Goal: Information Seeking & Learning: Learn about a topic

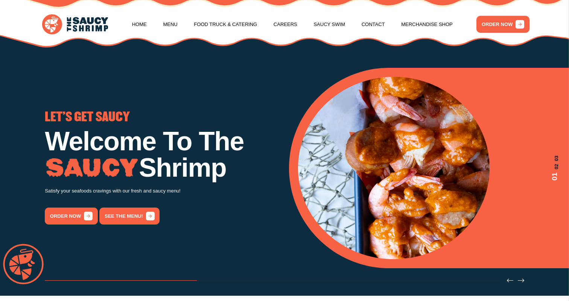
scroll to position [18, 0]
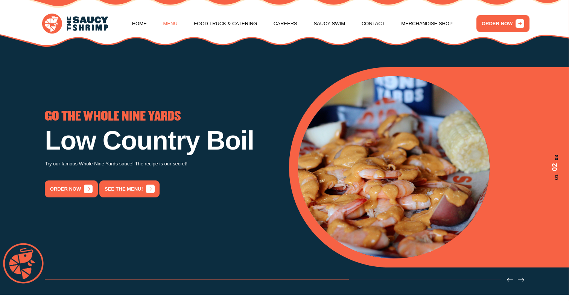
click at [172, 26] on link "Menu" at bounding box center [170, 23] width 14 height 29
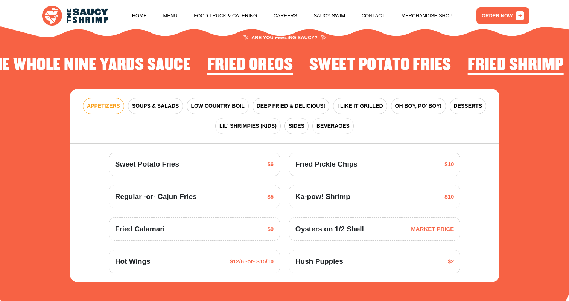
scroll to position [915, 0]
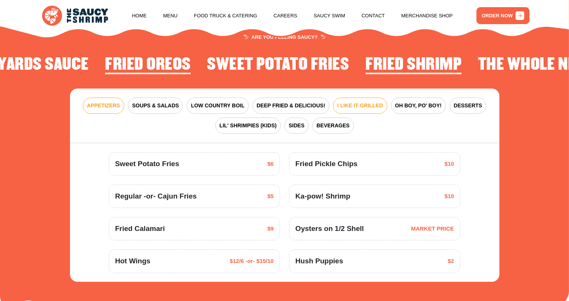
click at [363, 102] on span "I LIKE IT GRILLED" at bounding box center [360, 106] width 46 height 8
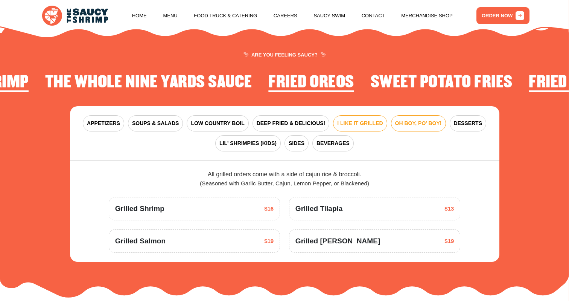
scroll to position [893, 0]
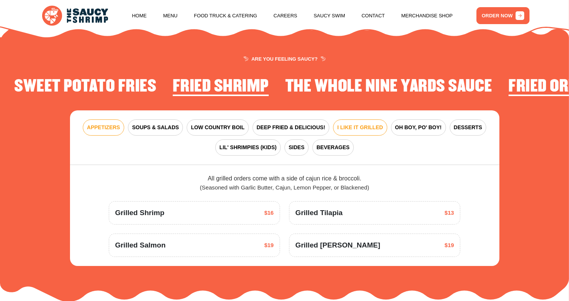
click at [112, 123] on span "APPETIZERS" at bounding box center [103, 127] width 33 height 8
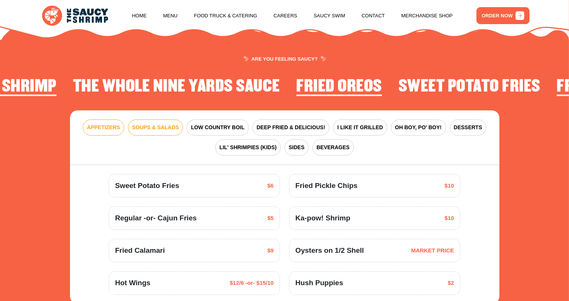
click at [159, 123] on span "SOUPS & SALADS" at bounding box center [155, 127] width 47 height 8
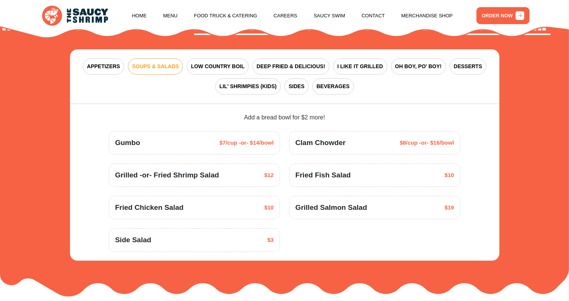
scroll to position [954, 0]
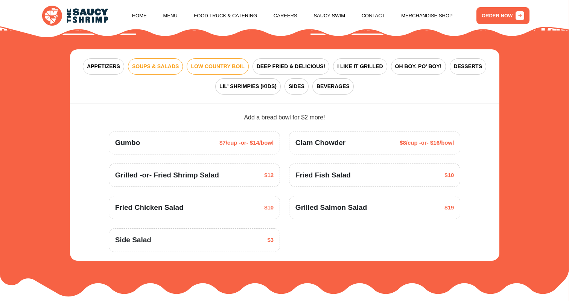
click at [218, 62] on span "LOW COUNTRY BOIL" at bounding box center [217, 66] width 53 height 8
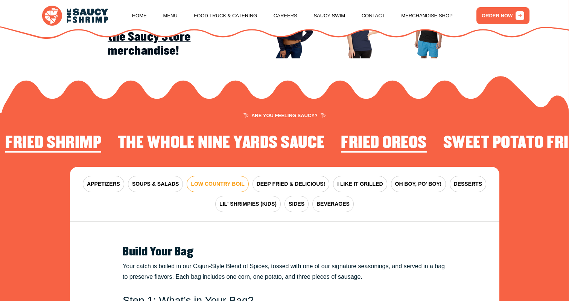
scroll to position [834, 0]
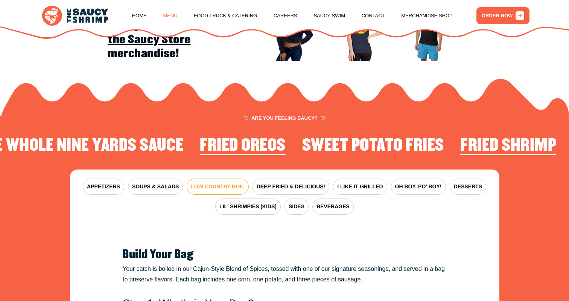
click at [171, 17] on link "Menu" at bounding box center [170, 16] width 14 height 29
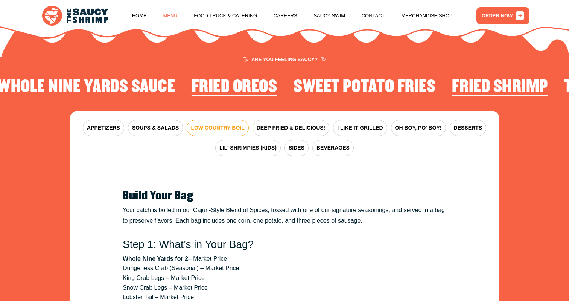
scroll to position [899, 0]
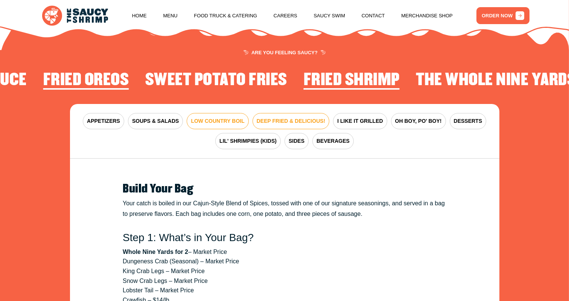
click at [301, 117] on span "DEEP FRIED & DELICIOUS!" at bounding box center [291, 121] width 69 height 8
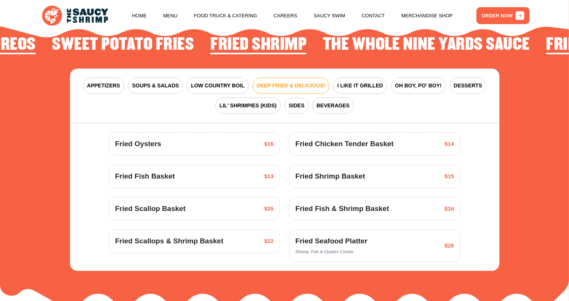
scroll to position [936, 0]
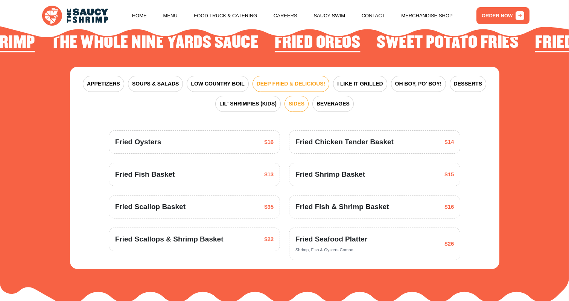
click at [298, 100] on span "SIDES" at bounding box center [297, 104] width 16 height 8
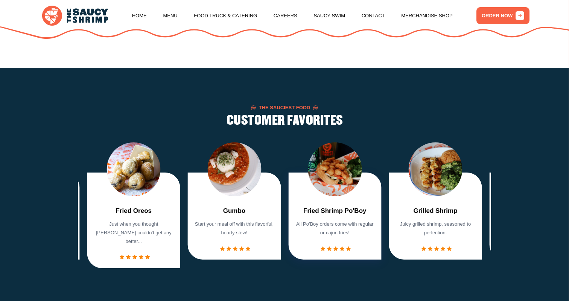
scroll to position [505, 0]
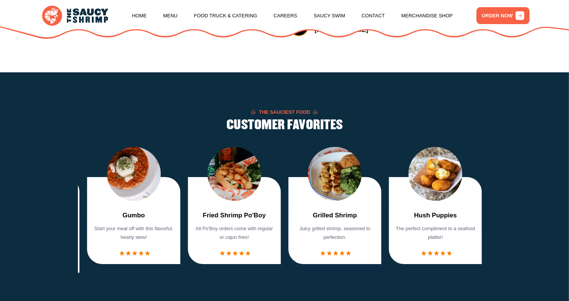
click at [334, 181] on img "6 / 7" at bounding box center [335, 174] width 54 height 54
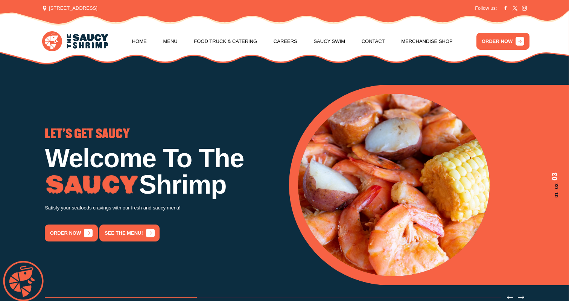
scroll to position [0, 0]
click at [97, 8] on span "[STREET_ADDRESS]" at bounding box center [69, 9] width 55 height 8
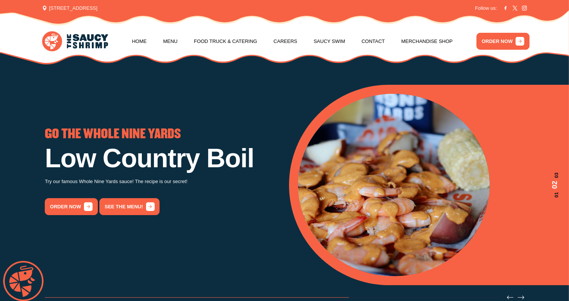
drag, startPoint x: 134, startPoint y: 8, endPoint x: 43, endPoint y: 9, distance: 91.4
click at [43, 9] on span "[STREET_ADDRESS]" at bounding box center [69, 9] width 55 height 8
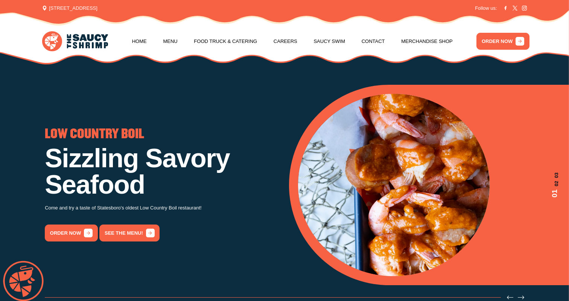
click at [44, 9] on icon at bounding box center [44, 8] width 5 height 5
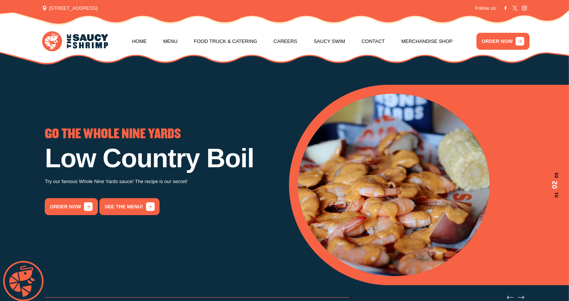
scroll to position [18, 0]
